Goal: Communication & Community: Connect with others

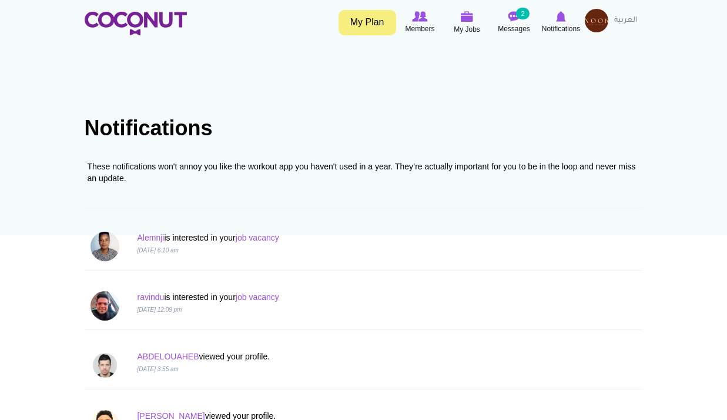
click at [602, 14] on img at bounding box center [597, 21] width 24 height 24
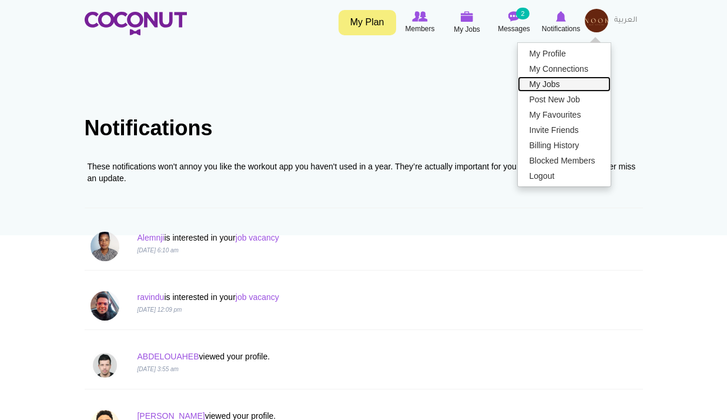
click at [560, 86] on link "My Jobs" at bounding box center [564, 83] width 93 height 15
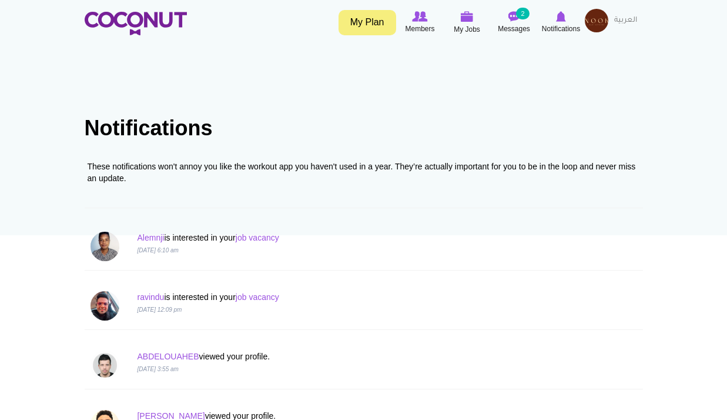
click at [597, 24] on img at bounding box center [597, 21] width 24 height 24
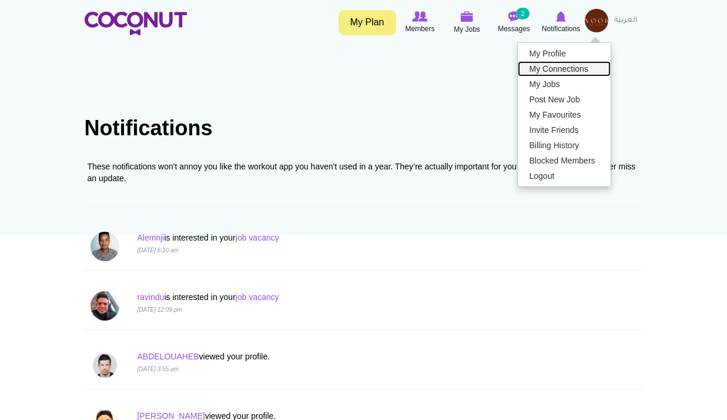
click at [572, 70] on link "My Connections" at bounding box center [564, 68] width 93 height 15
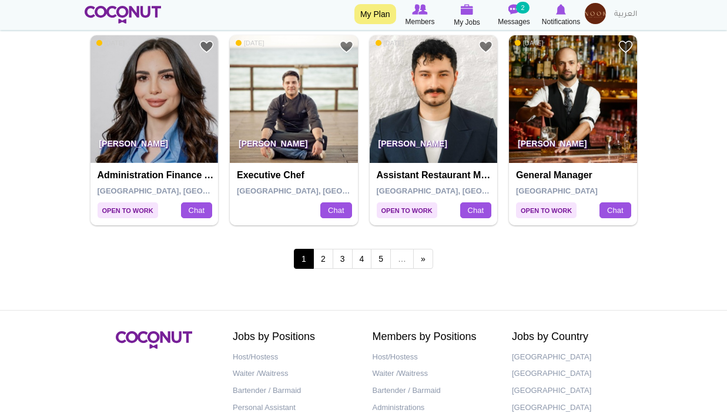
scroll to position [2269, 0]
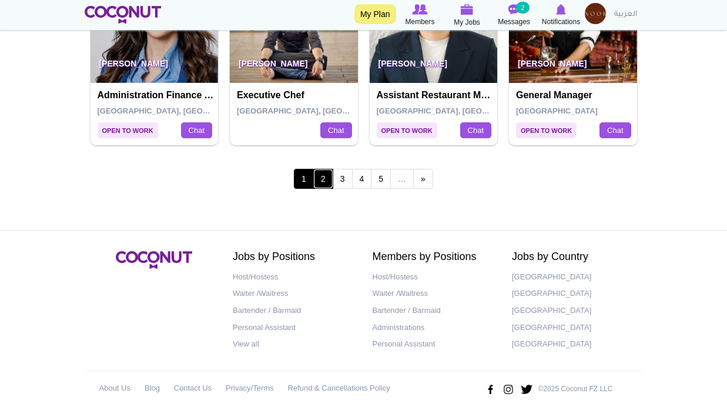
click at [317, 179] on link "2" at bounding box center [323, 179] width 20 height 20
click at [329, 175] on link "2" at bounding box center [323, 179] width 20 height 20
click at [326, 185] on link "2" at bounding box center [323, 179] width 20 height 20
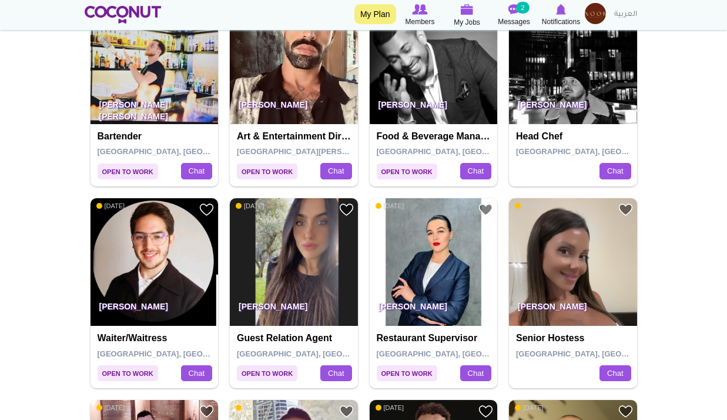
scroll to position [2154, 0]
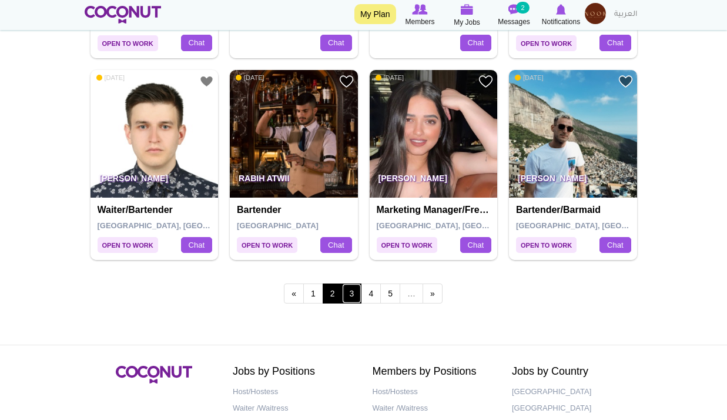
click at [346, 287] on link "3" at bounding box center [352, 293] width 20 height 20
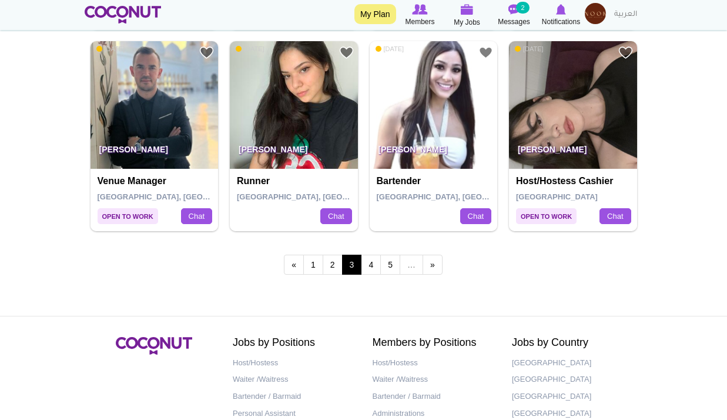
scroll to position [2269, 0]
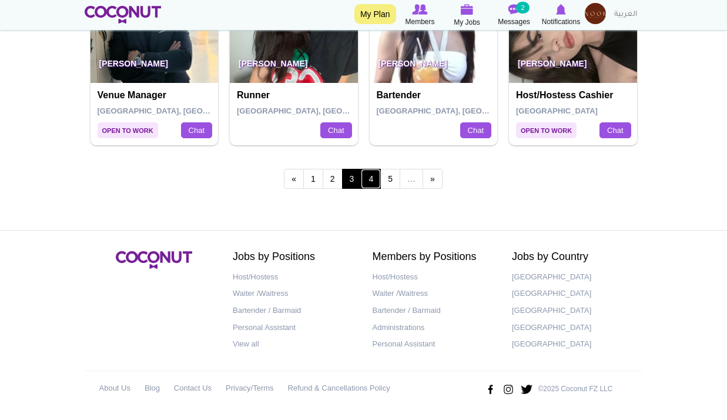
click at [376, 183] on link "4" at bounding box center [371, 179] width 20 height 20
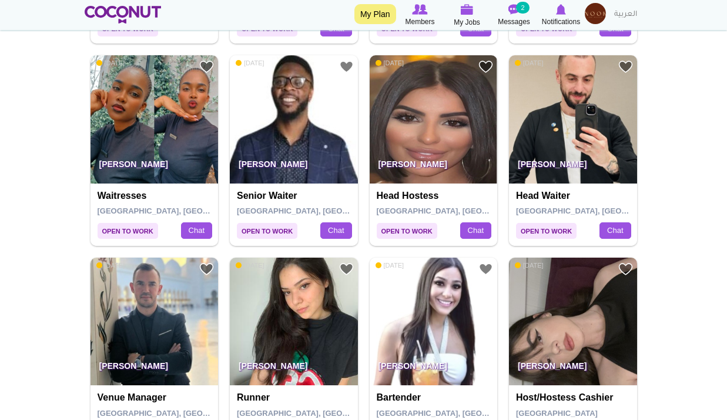
scroll to position [2033, 0]
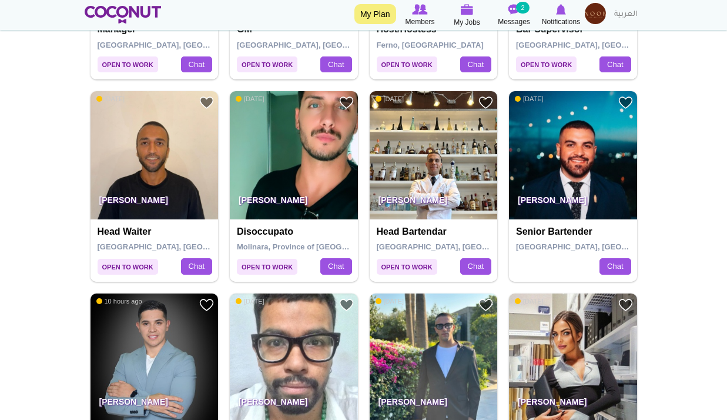
scroll to position [2116, 0]
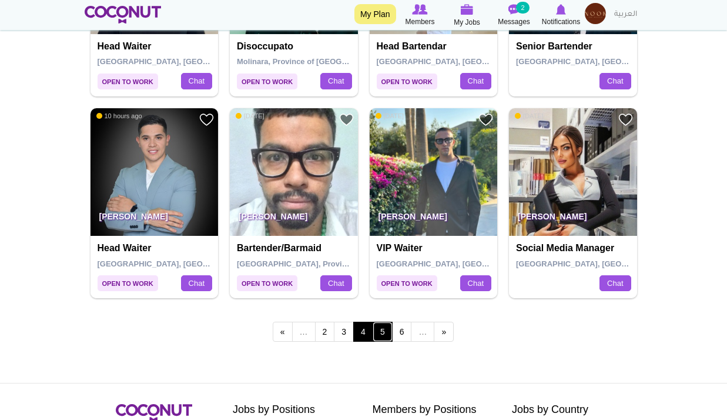
click at [382, 334] on link "5" at bounding box center [383, 331] width 20 height 20
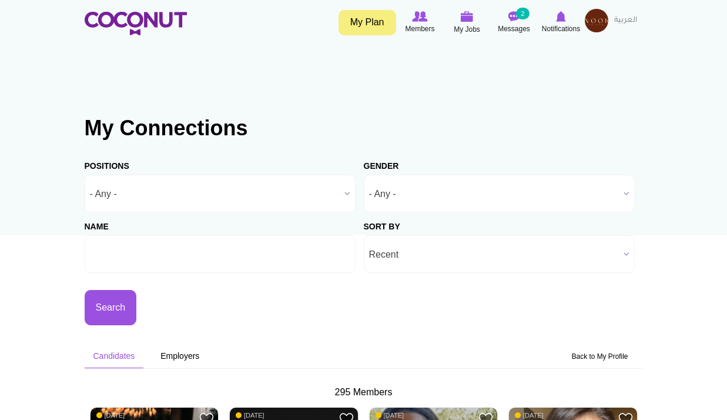
scroll to position [1113, 0]
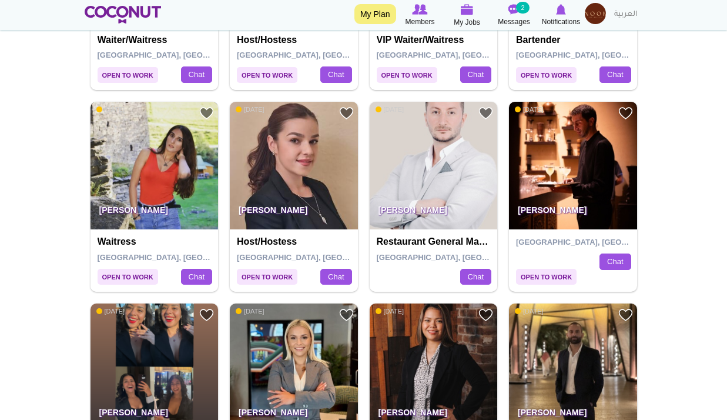
click at [179, 187] on img at bounding box center [155, 166] width 128 height 128
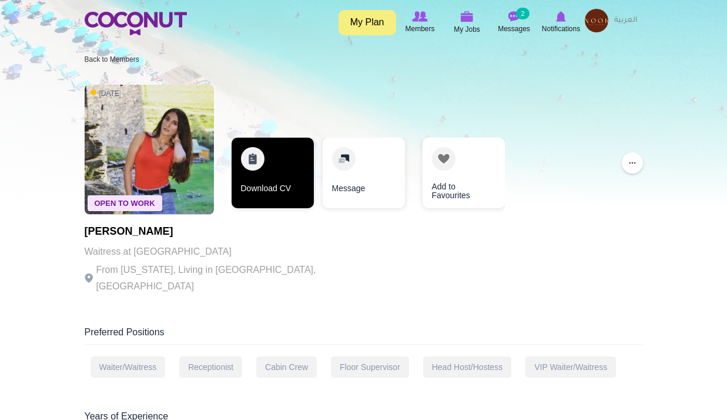
click at [264, 178] on link "Download CV" at bounding box center [273, 173] width 82 height 71
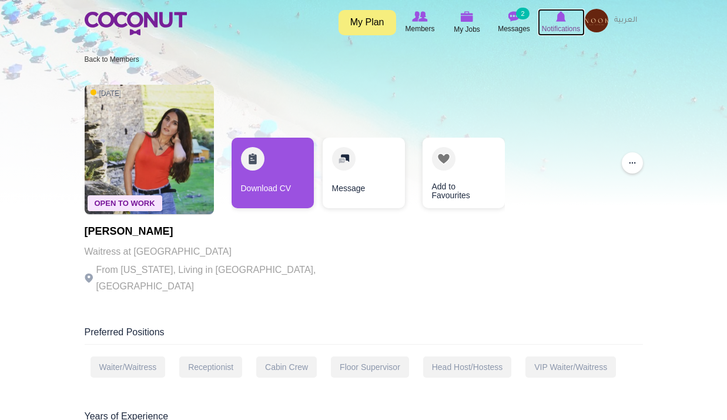
click at [568, 22] on icon at bounding box center [561, 16] width 45 height 13
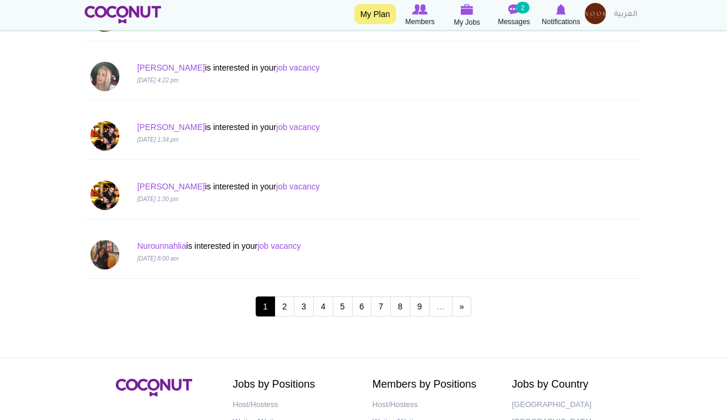
scroll to position [1234, 0]
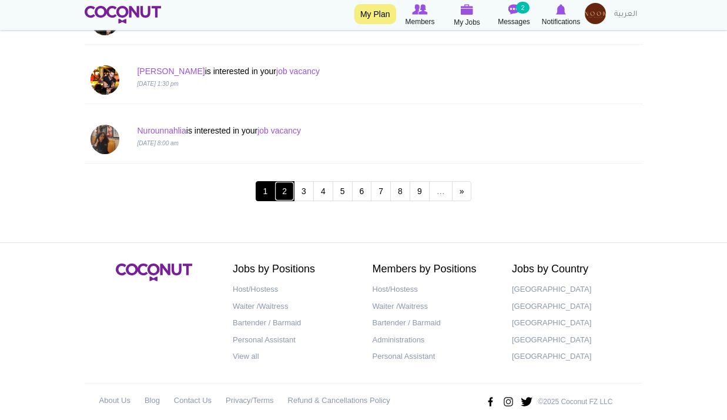
click at [284, 195] on link "2" at bounding box center [284, 191] width 20 height 20
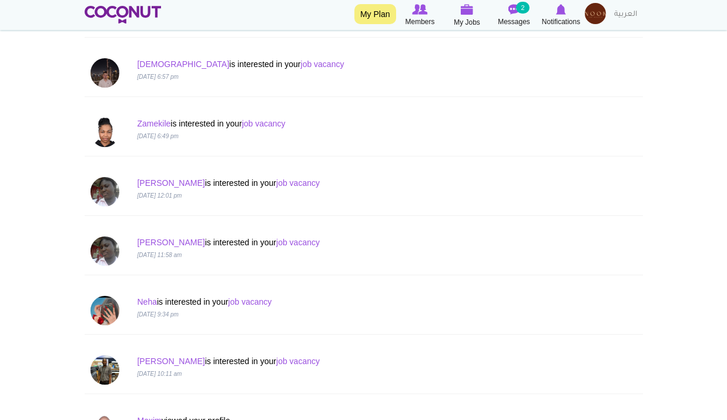
scroll to position [294, 0]
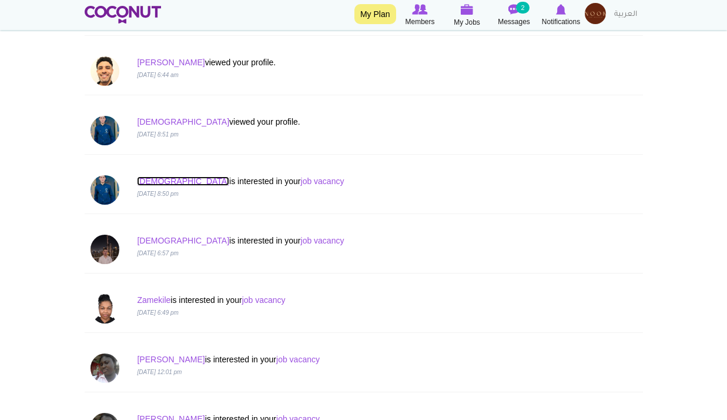
click at [170, 176] on link "[DEMOGRAPHIC_DATA]" at bounding box center [183, 180] width 92 height 9
click at [266, 246] on p "[DATE] 6:57 pm" at bounding box center [316, 252] width 358 height 12
click at [301, 237] on link "job vacancy" at bounding box center [322, 240] width 43 height 9
click at [145, 239] on link "Shiyan" at bounding box center [183, 240] width 92 height 9
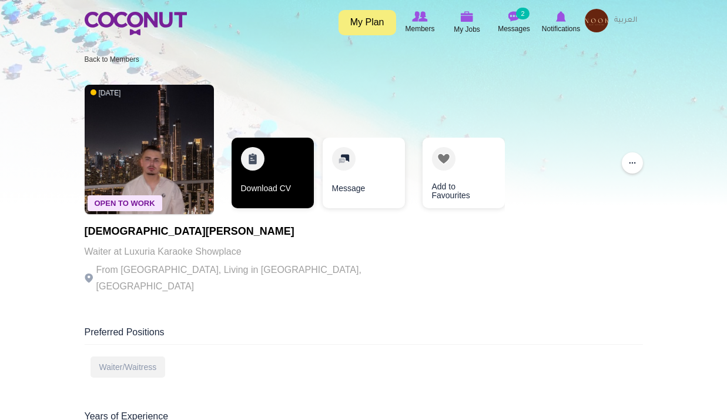
click at [265, 193] on link "Download CV" at bounding box center [273, 173] width 82 height 71
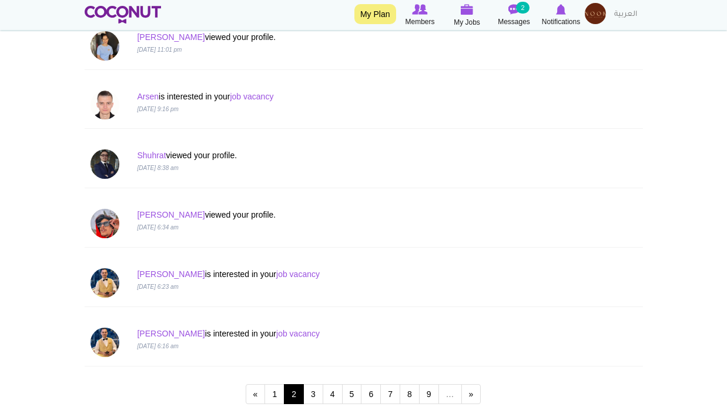
scroll to position [1175, 0]
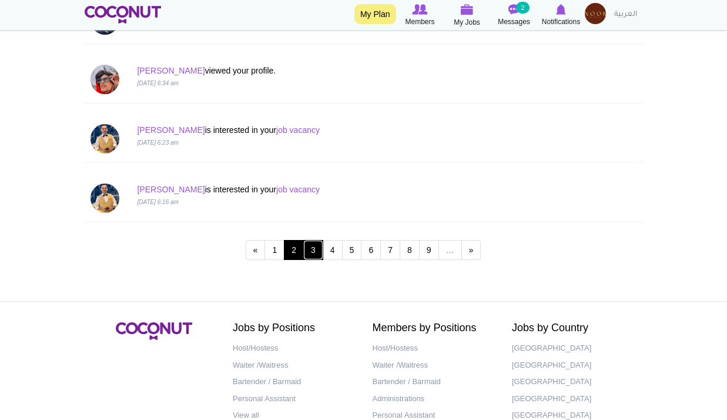
click at [312, 250] on link "3" at bounding box center [313, 250] width 20 height 20
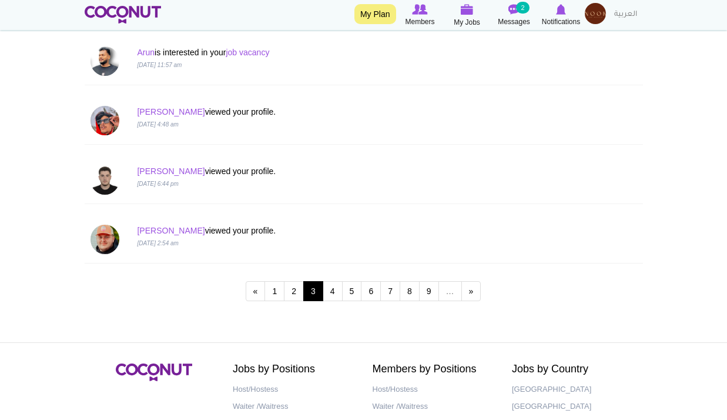
scroll to position [1247, 0]
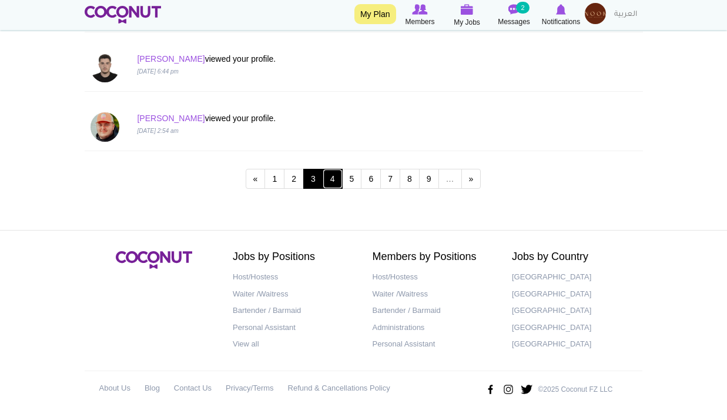
click at [337, 180] on link "4" at bounding box center [333, 179] width 20 height 20
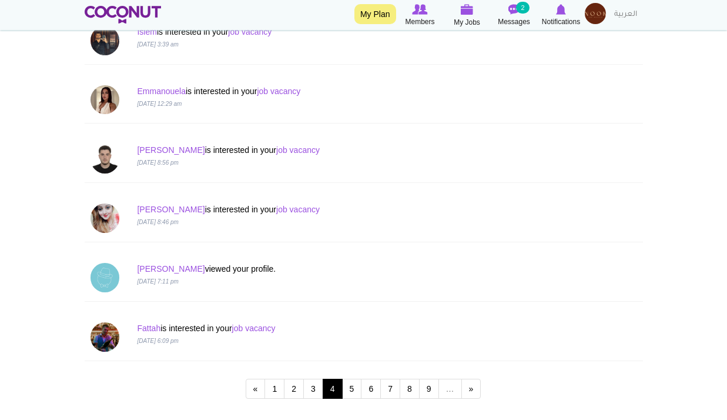
scroll to position [1117, 0]
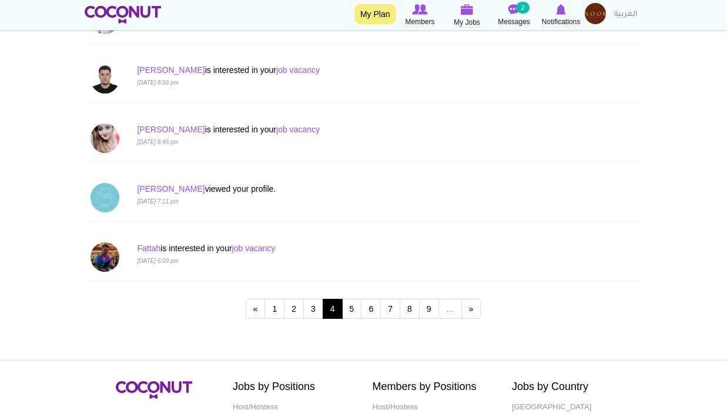
click at [150, 243] on p "Fattah is interested in your job vacancy" at bounding box center [316, 248] width 358 height 12
click at [156, 253] on link "Fattah" at bounding box center [149, 247] width 24 height 9
click at [248, 245] on link "job vacancy" at bounding box center [253, 247] width 43 height 9
click at [356, 309] on link "5" at bounding box center [352, 309] width 20 height 20
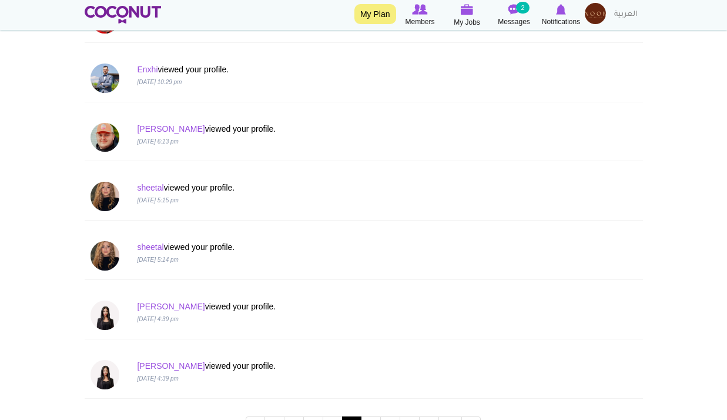
scroll to position [1247, 0]
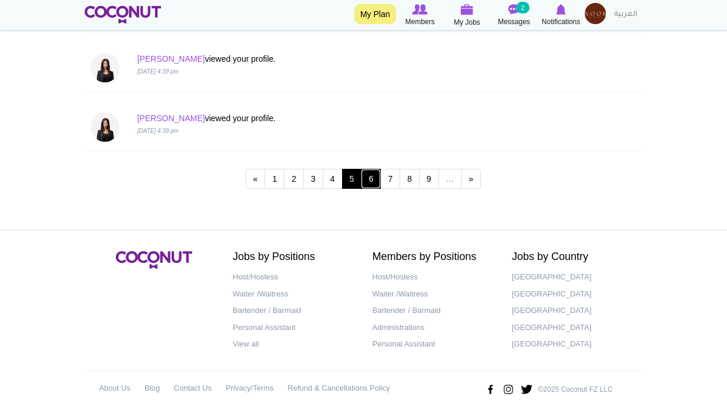
click at [368, 180] on link "6" at bounding box center [371, 179] width 20 height 20
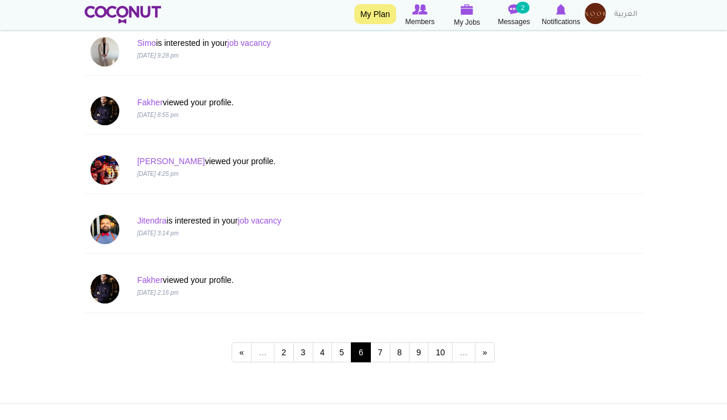
scroll to position [1199, 0]
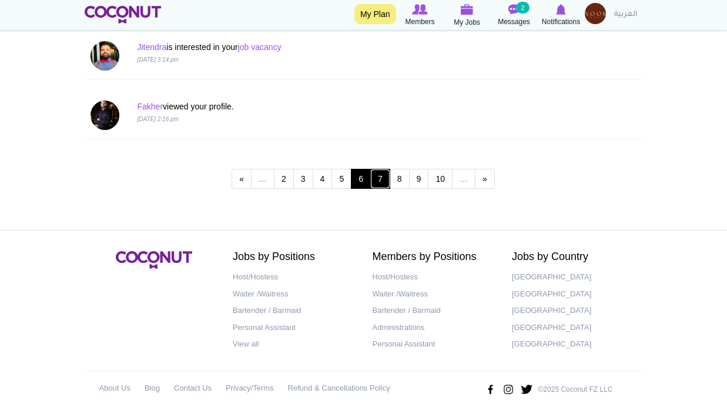
click at [377, 185] on link "7" at bounding box center [380, 179] width 20 height 20
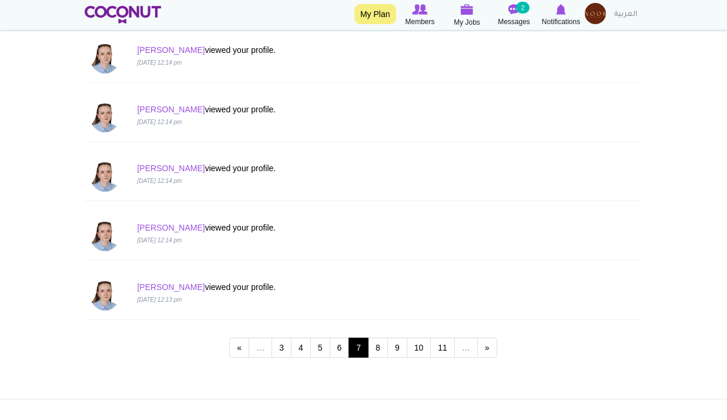
scroll to position [1058, 0]
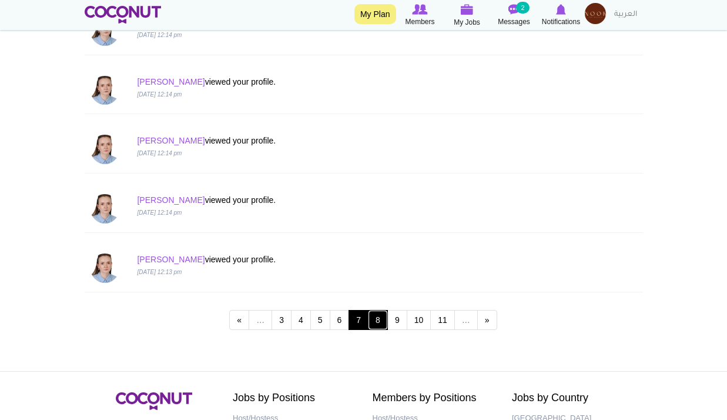
click at [381, 311] on link "8" at bounding box center [378, 320] width 20 height 20
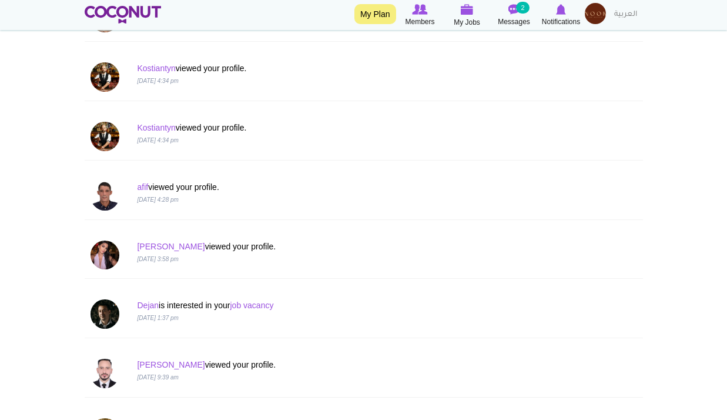
scroll to position [1247, 0]
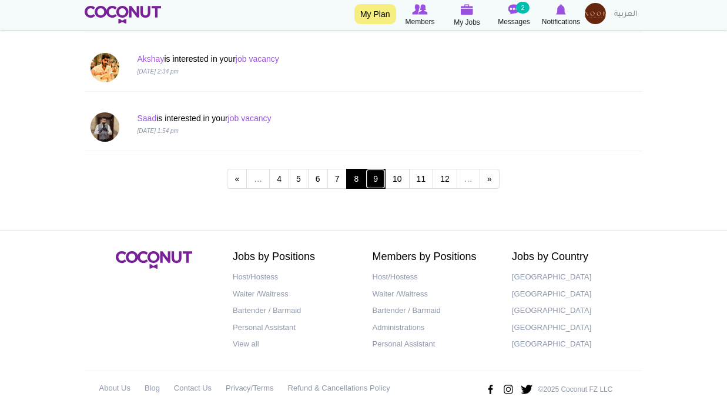
click at [368, 181] on link "9" at bounding box center [376, 179] width 20 height 20
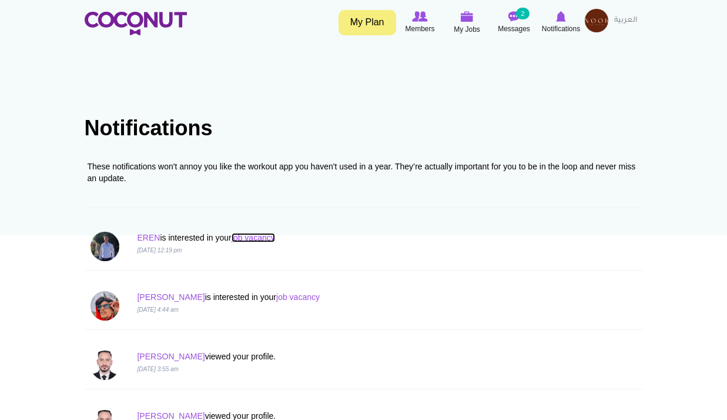
click at [264, 238] on link "job vacancy" at bounding box center [253, 237] width 43 height 9
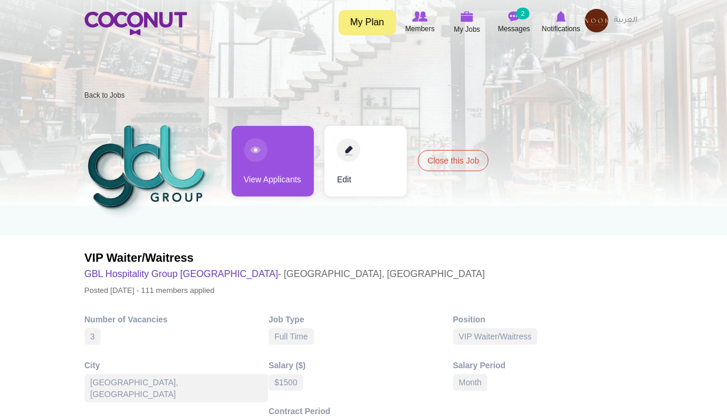
click at [189, 25] on div "My Plan Members My Jobs Post a Job Messages 2 Notifications My Profile My Conne…" at bounding box center [364, 23] width 558 height 29
click at [179, 25] on img at bounding box center [136, 24] width 102 height 24
click at [557, 27] on span "Notifications" at bounding box center [561, 29] width 38 height 12
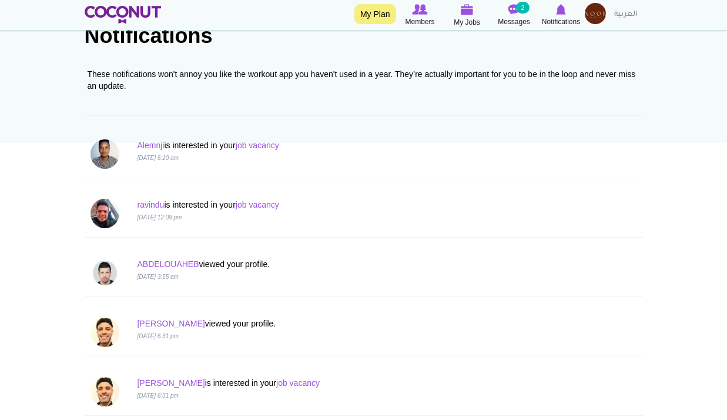
scroll to position [118, 0]
